Goal: Task Accomplishment & Management: Use online tool/utility

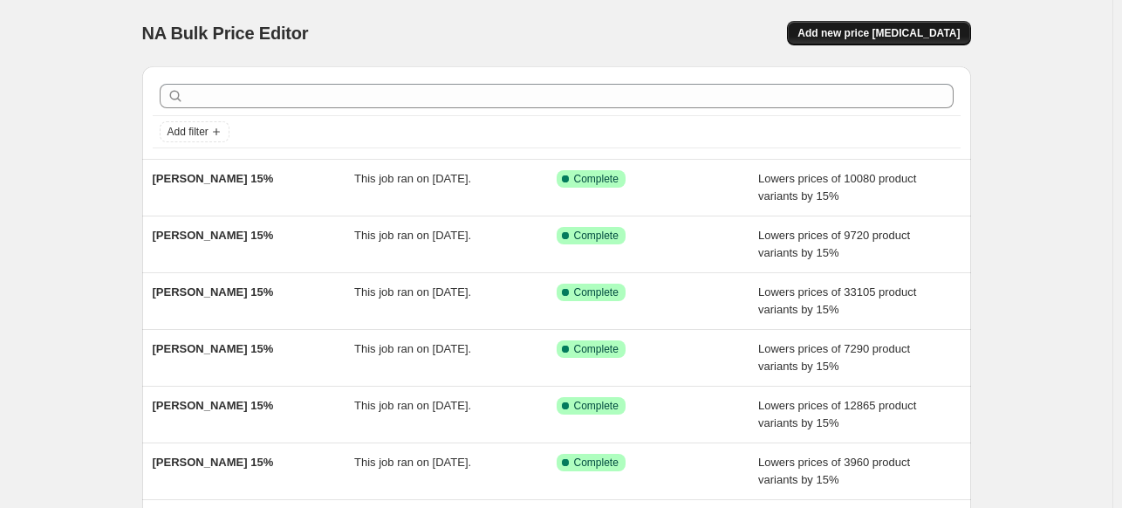
click at [883, 29] on span "Add new price [MEDICAL_DATA]" at bounding box center [879, 33] width 162 height 14
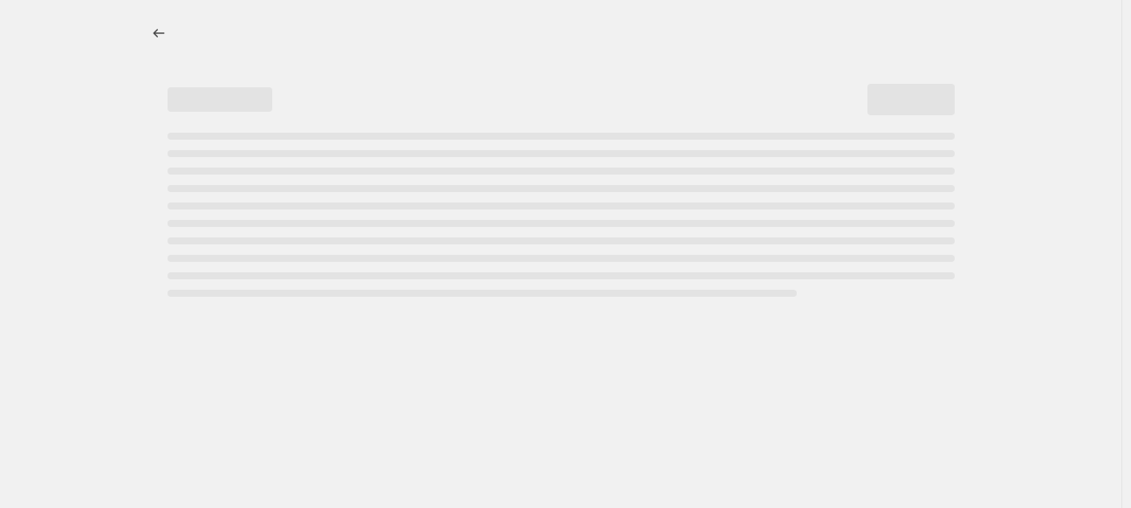
select select "percentage"
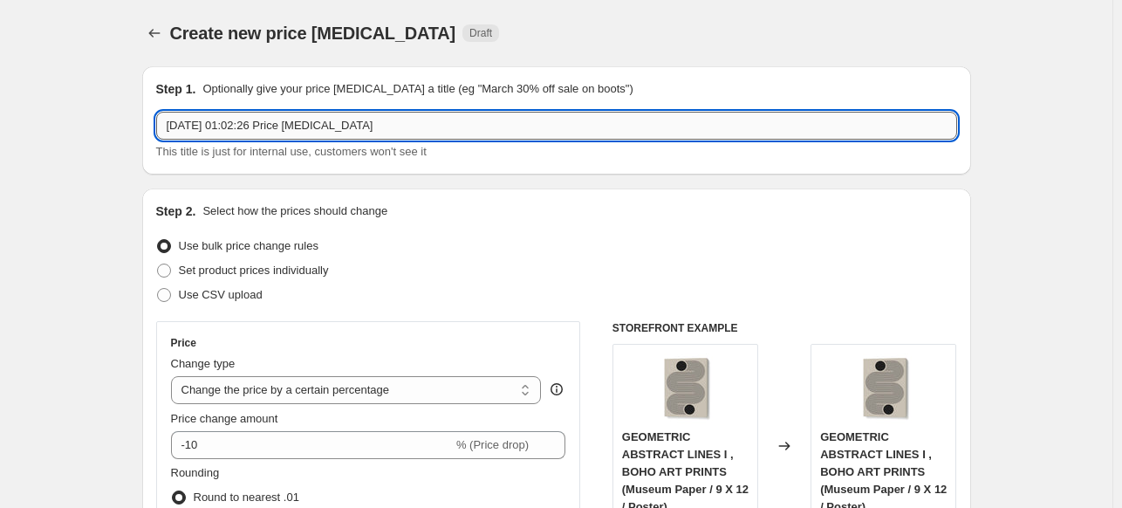
click at [547, 123] on input "[DATE] 01:02:26 Price [MEDICAL_DATA]" at bounding box center [556, 126] width 801 height 28
paste input "[PERSON_NAME]"
type input "[PERSON_NAME] 15%"
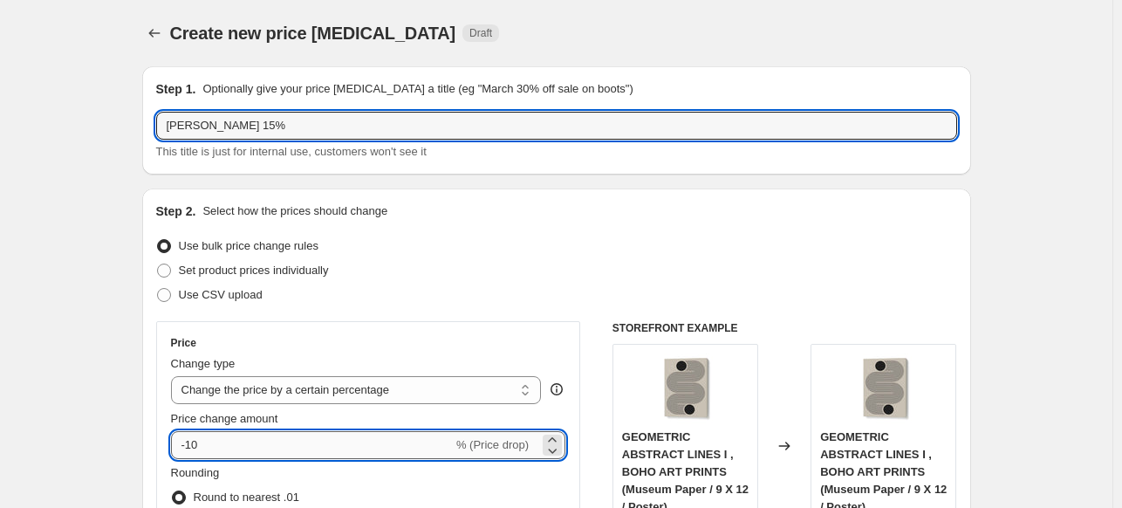
click at [427, 442] on input "-10" at bounding box center [312, 445] width 282 height 28
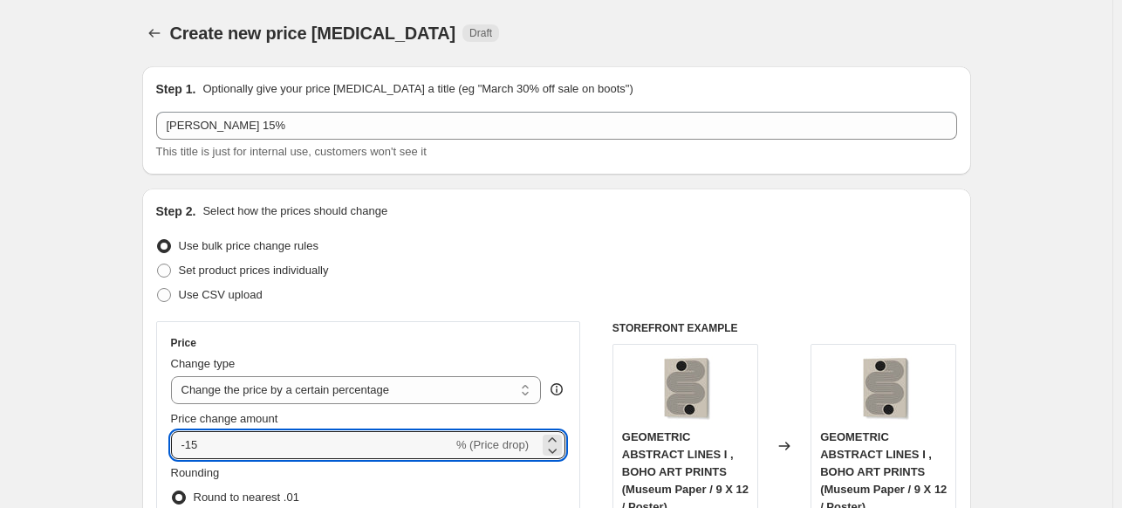
type input "-15"
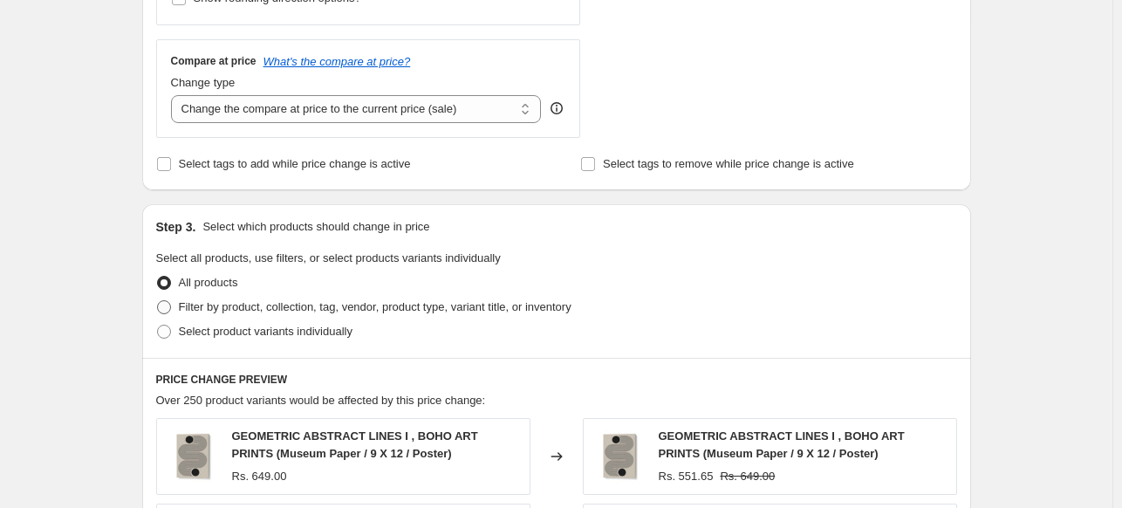
click at [195, 306] on span "Filter by product, collection, tag, vendor, product type, variant title, or inv…" at bounding box center [375, 306] width 393 height 13
click at [158, 301] on input "Filter by product, collection, tag, vendor, product type, variant title, or inv…" at bounding box center [157, 300] width 1 height 1
radio input "true"
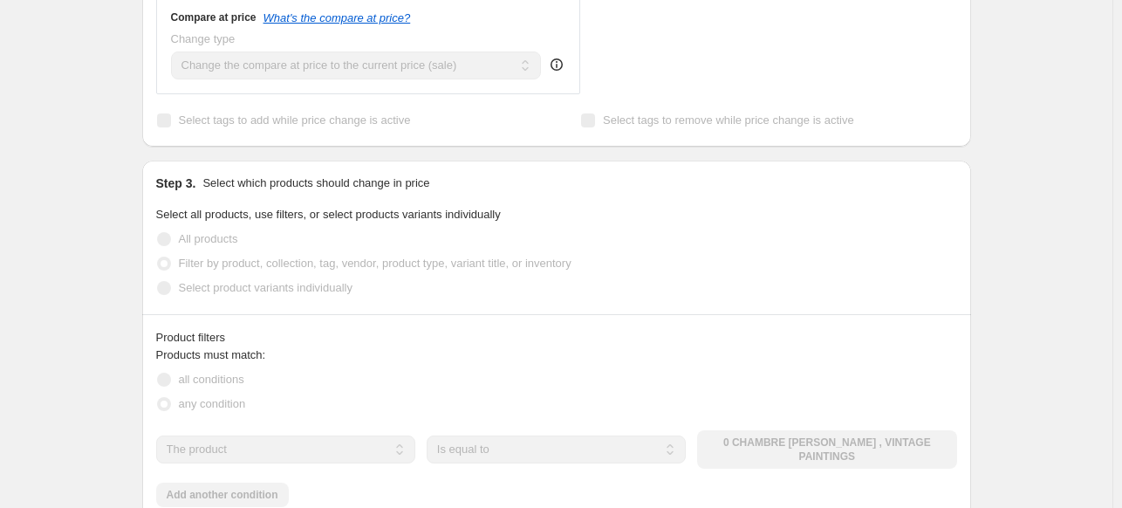
scroll to position [785, 0]
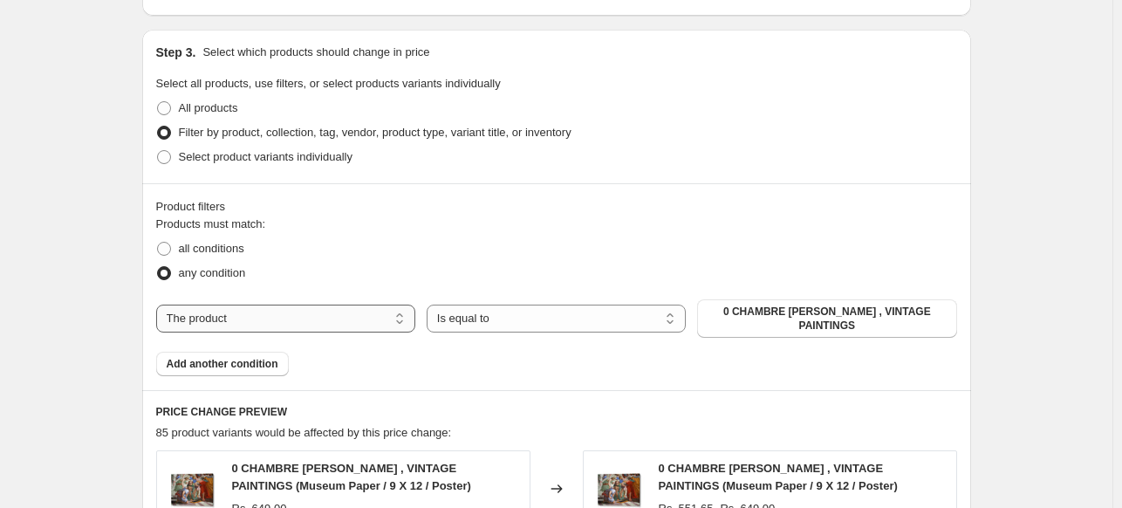
drag, startPoint x: 381, startPoint y: 317, endPoint x: 373, endPoint y: 326, distance: 11.7
click at [381, 317] on select "The product The product's collection The product's tag The product's vendor The…" at bounding box center [285, 319] width 259 height 28
select select "collection"
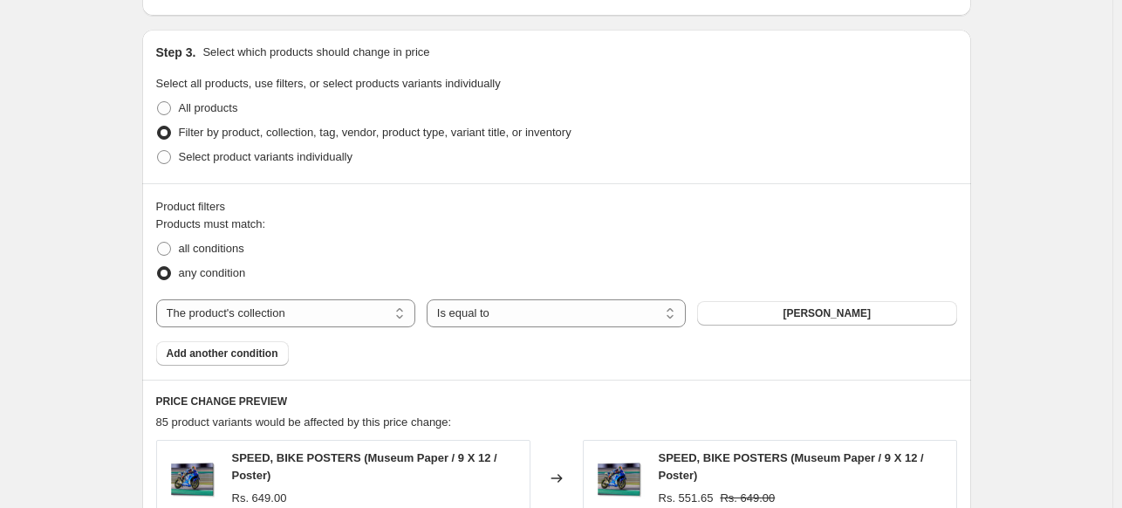
click at [843, 315] on span "[PERSON_NAME]" at bounding box center [827, 313] width 88 height 14
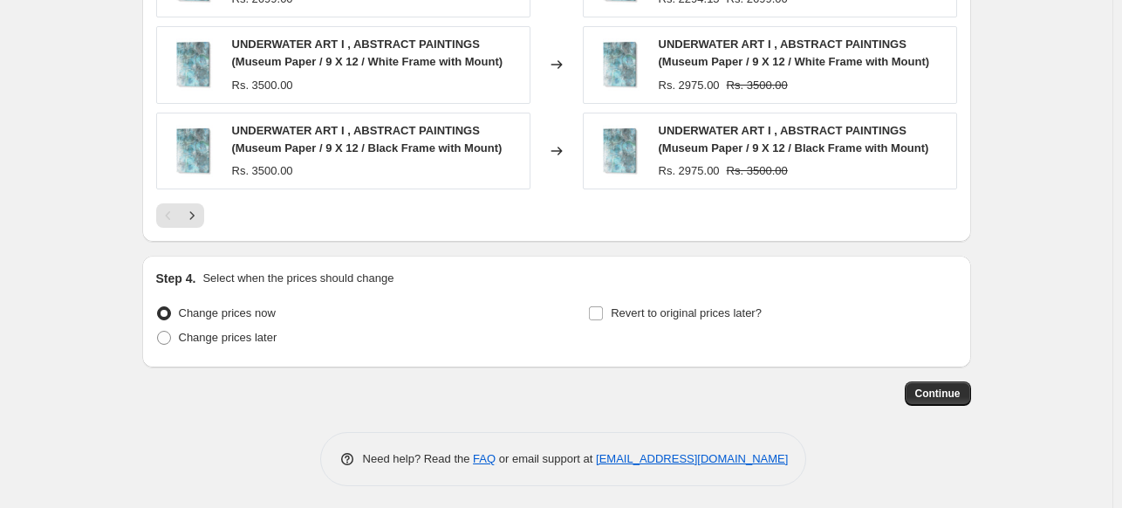
scroll to position [1459, 0]
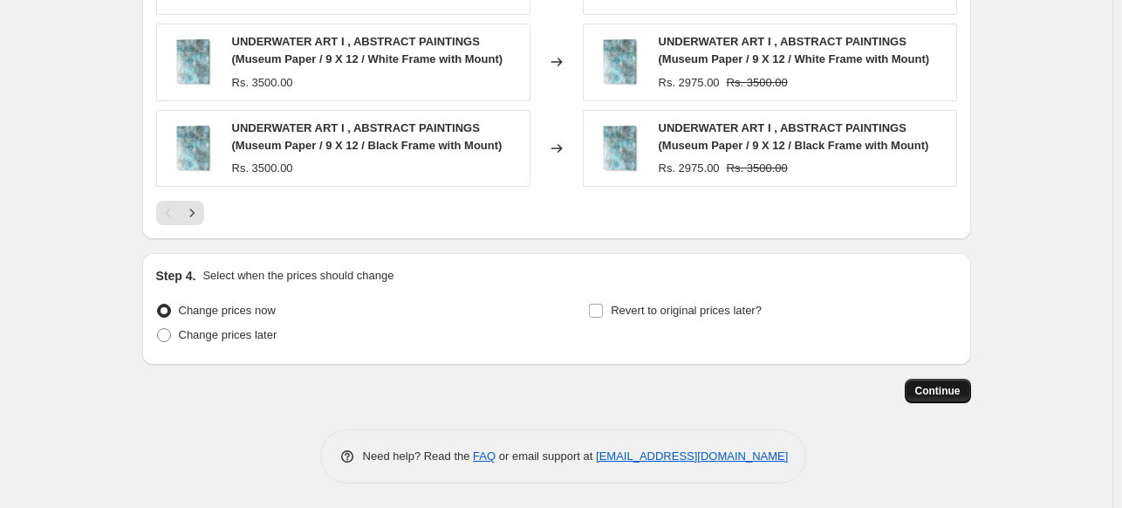
click at [946, 394] on span "Continue" at bounding box center [937, 391] width 45 height 14
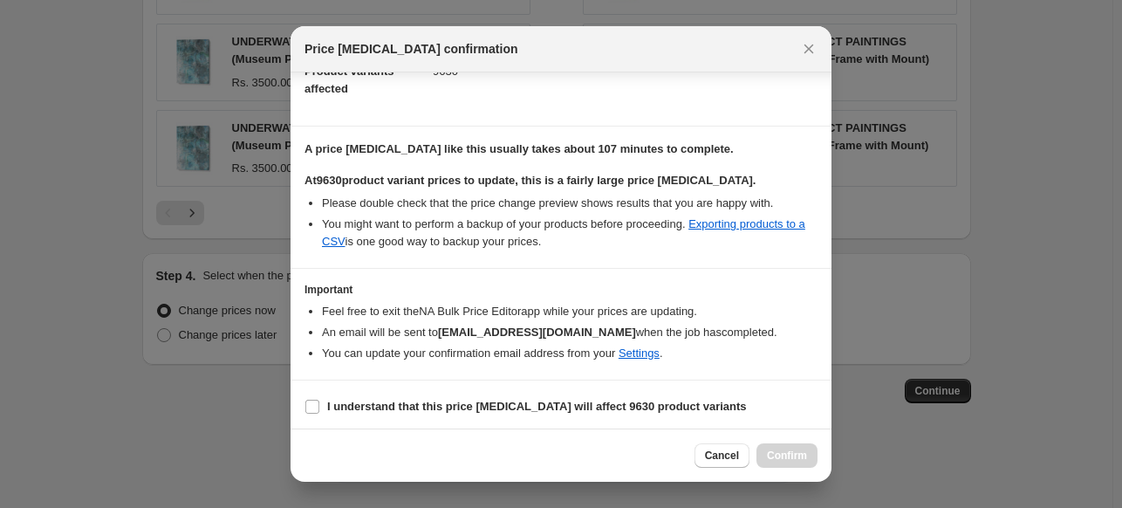
scroll to position [213, 0]
click at [343, 398] on b "I understand that this price [MEDICAL_DATA] will affect 9630 product variants" at bounding box center [537, 404] width 420 height 13
click at [319, 398] on input "I understand that this price [MEDICAL_DATA] will affect 9630 product variants" at bounding box center [312, 405] width 14 height 14
checkbox input "true"
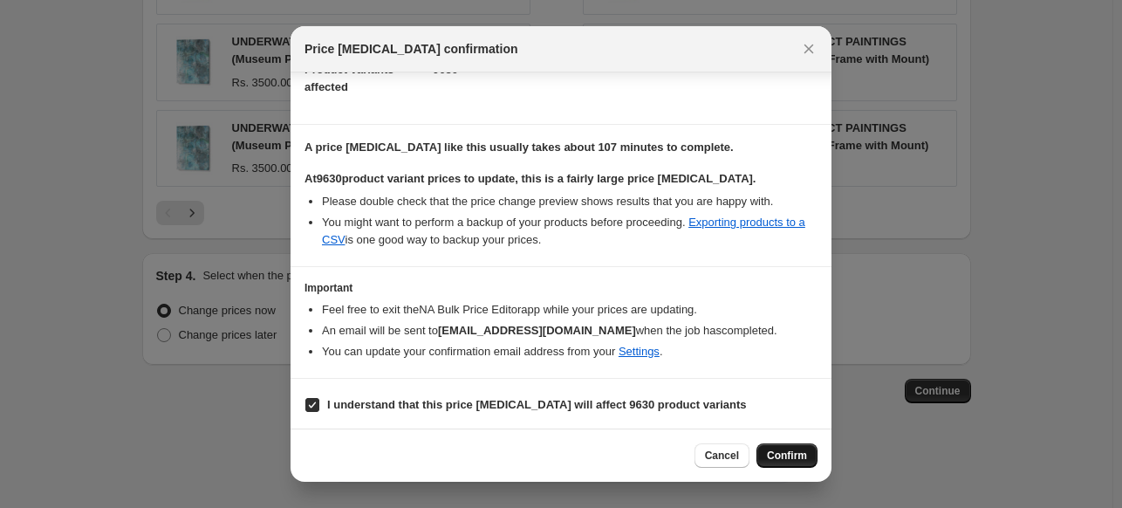
click at [773, 450] on span "Confirm" at bounding box center [787, 456] width 40 height 14
click at [773, 450] on div "Cancel Confirm" at bounding box center [756, 455] width 123 height 24
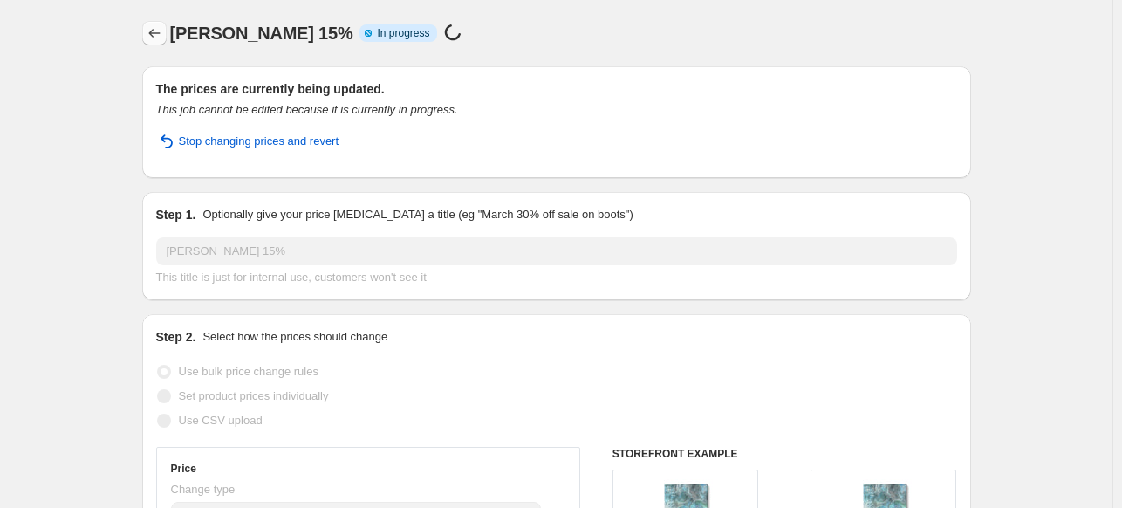
click at [154, 31] on icon "Price change jobs" at bounding box center [154, 32] width 17 height 17
